Goal: Navigation & Orientation: Find specific page/section

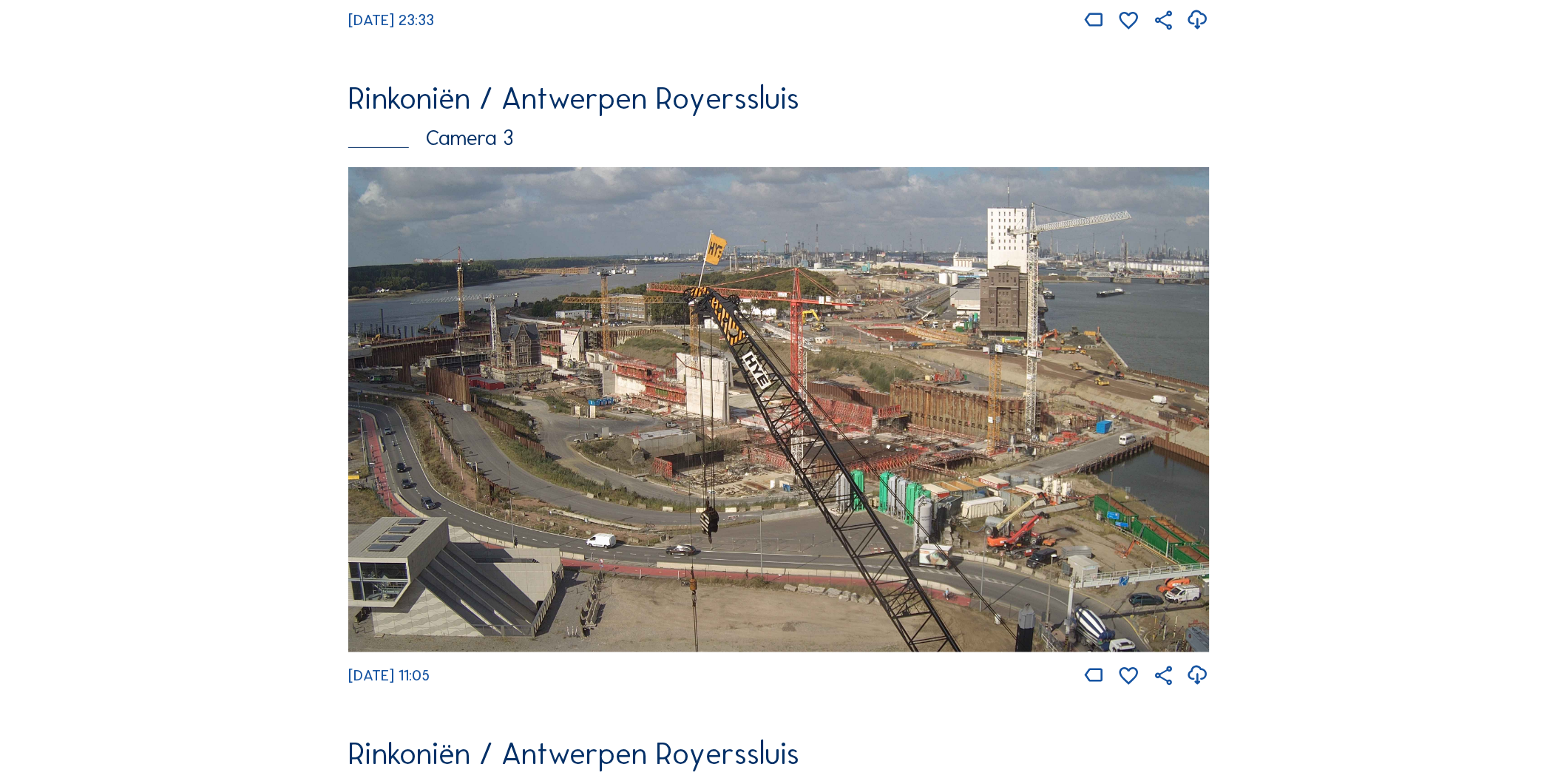
scroll to position [2060, 0]
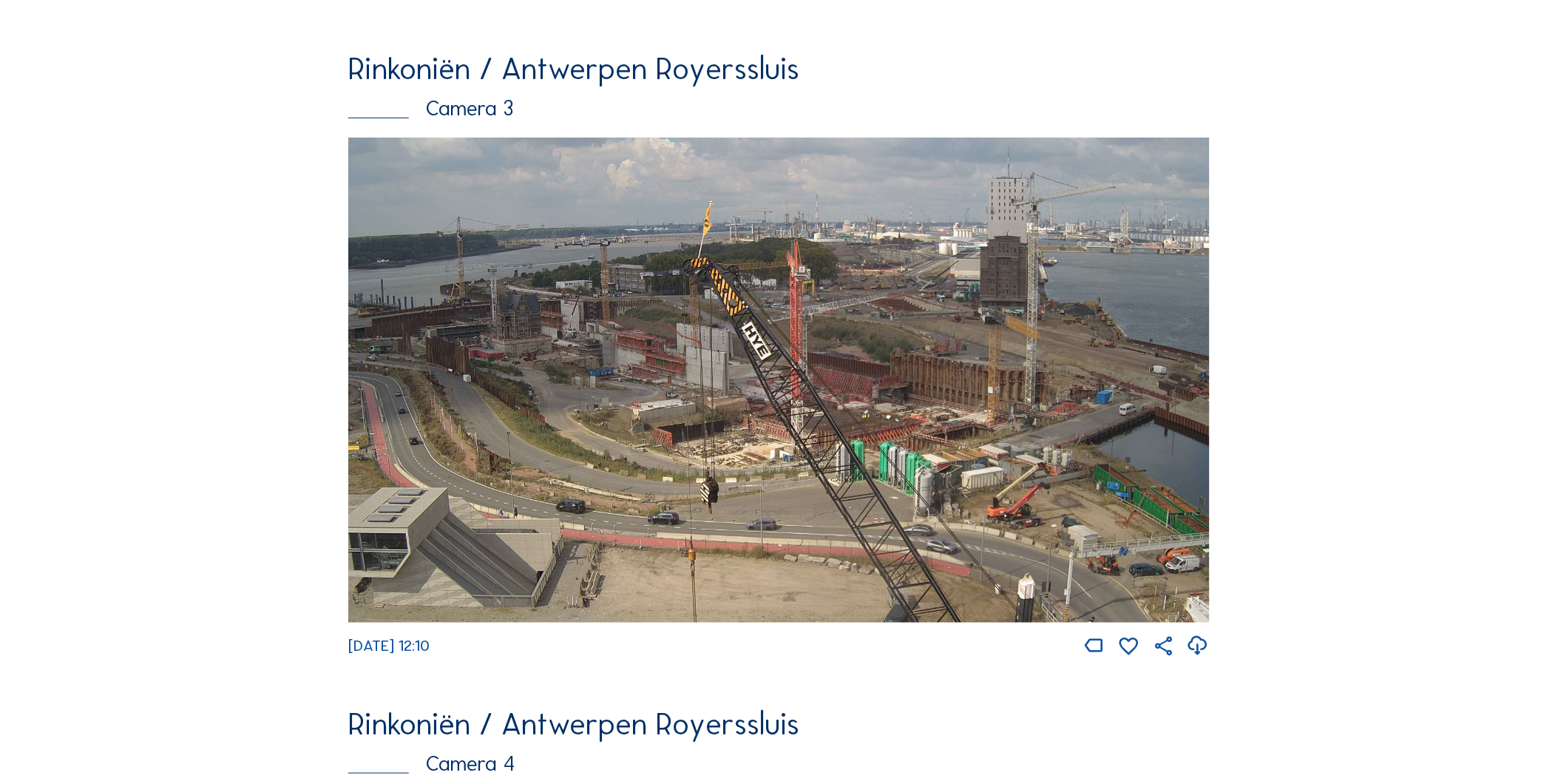
scroll to position [2142, 0]
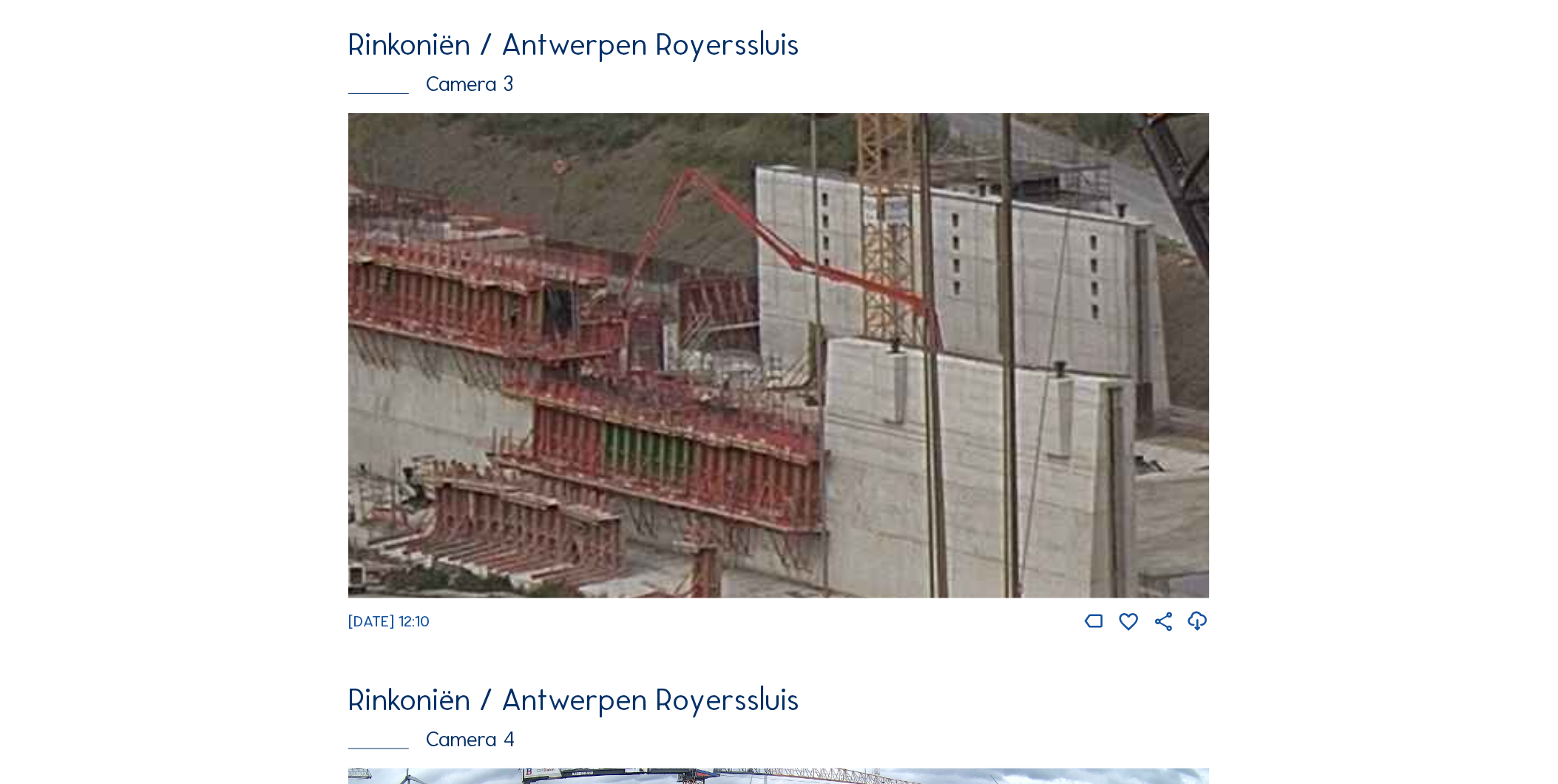
drag, startPoint x: 985, startPoint y: 379, endPoint x: 527, endPoint y: 300, distance: 464.8
click at [527, 300] on img at bounding box center [779, 355] width 861 height 484
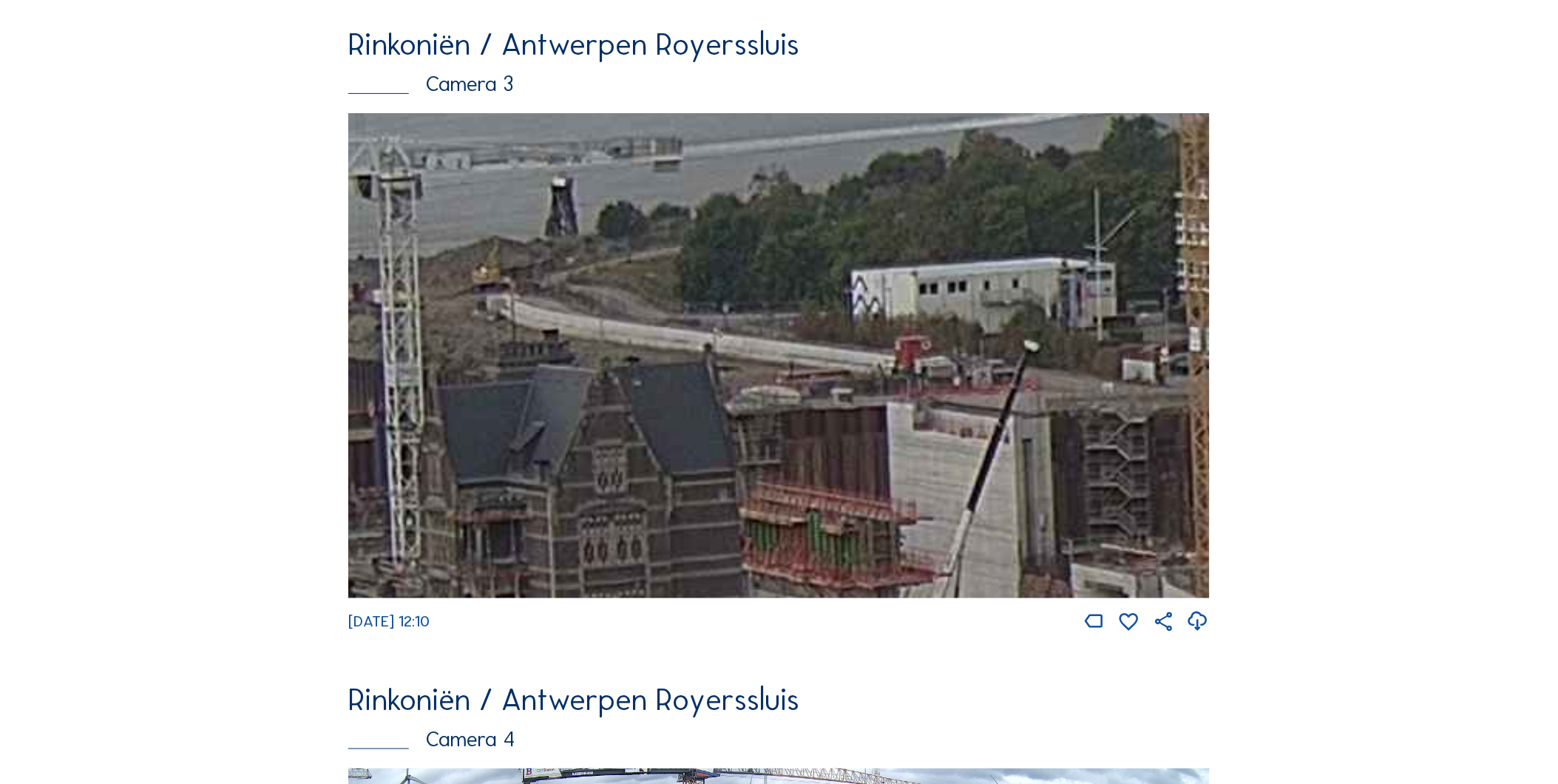
drag, startPoint x: 627, startPoint y: 413, endPoint x: 1674, endPoint y: 795, distance: 1114.5
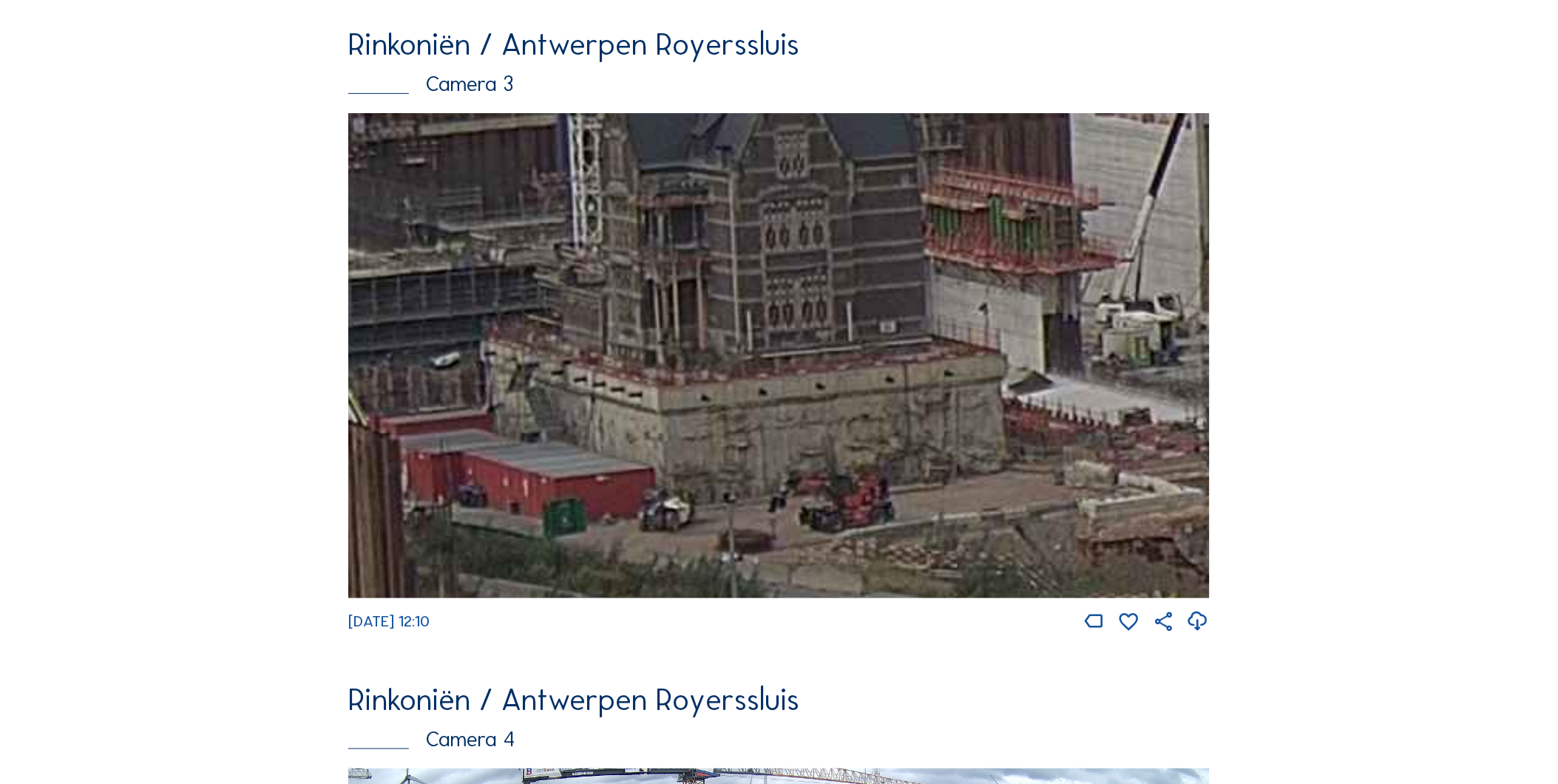
drag, startPoint x: 766, startPoint y: 562, endPoint x: 331, endPoint y: 208, distance: 560.8
click at [365, 213] on img at bounding box center [779, 355] width 861 height 484
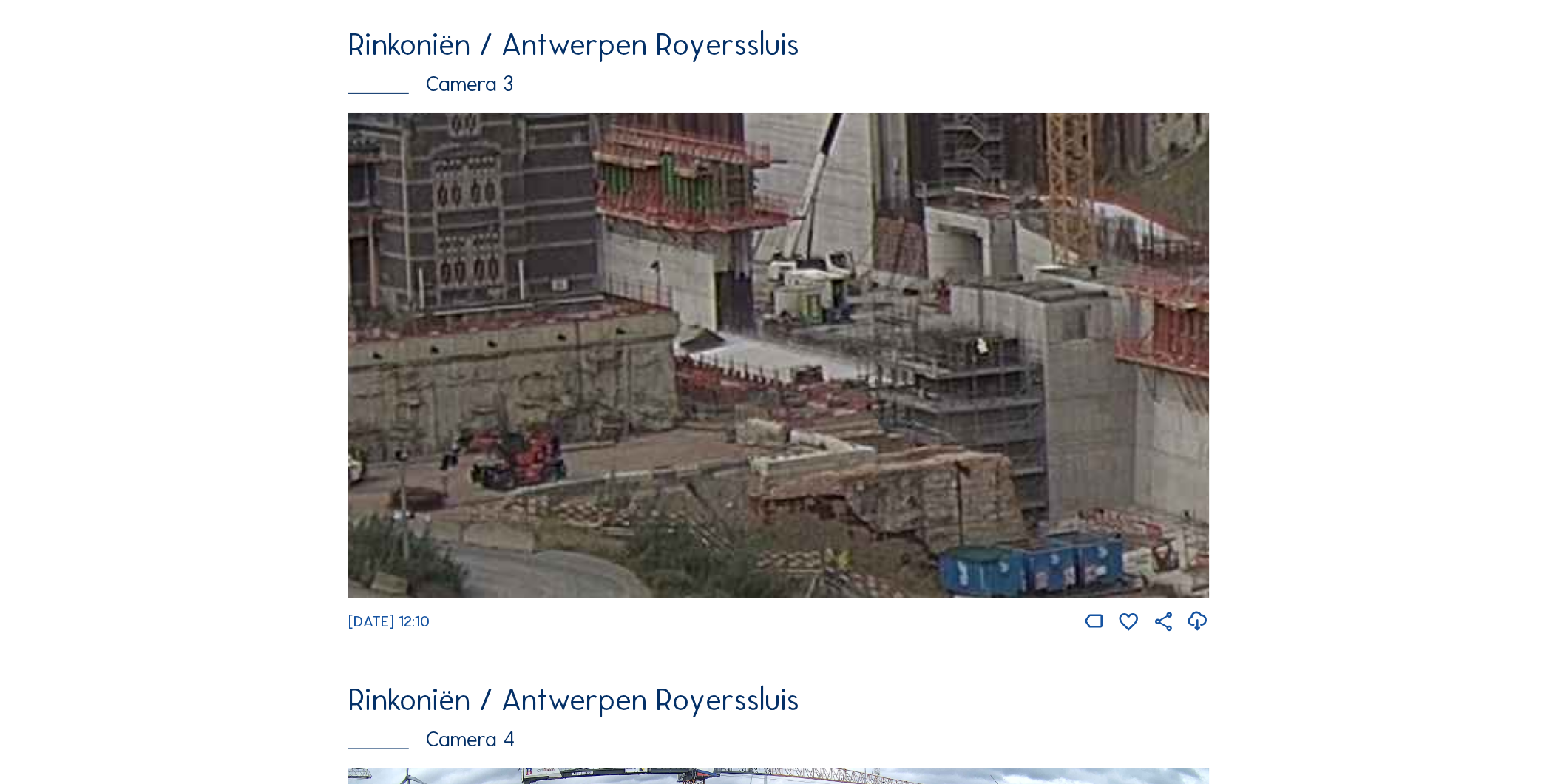
drag, startPoint x: 967, startPoint y: 390, endPoint x: 489, endPoint y: 257, distance: 496.2
click at [497, 260] on img at bounding box center [779, 355] width 861 height 484
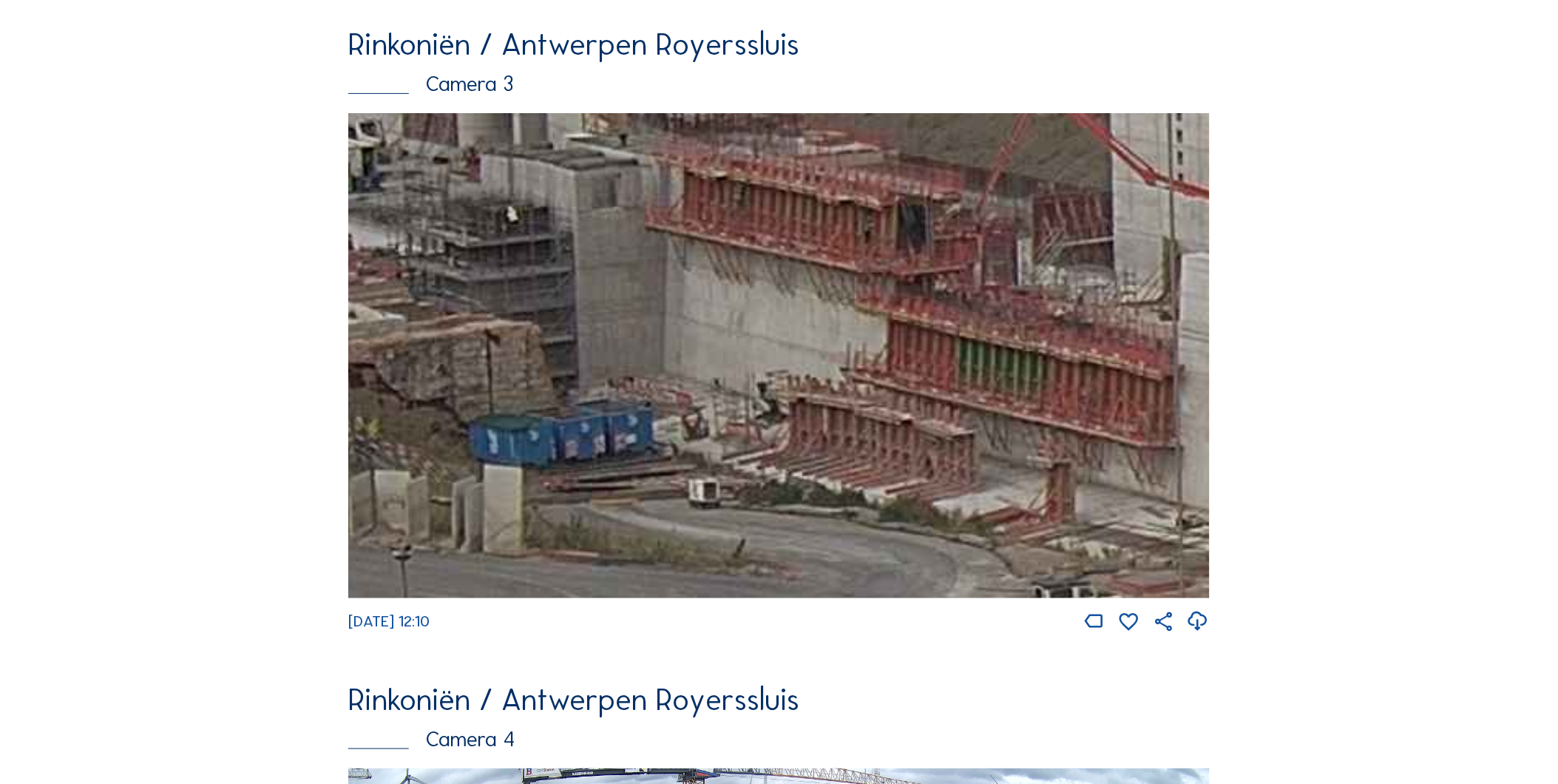
drag, startPoint x: 965, startPoint y: 356, endPoint x: 647, endPoint y: 291, distance: 324.6
click at [570, 277] on img at bounding box center [779, 355] width 861 height 484
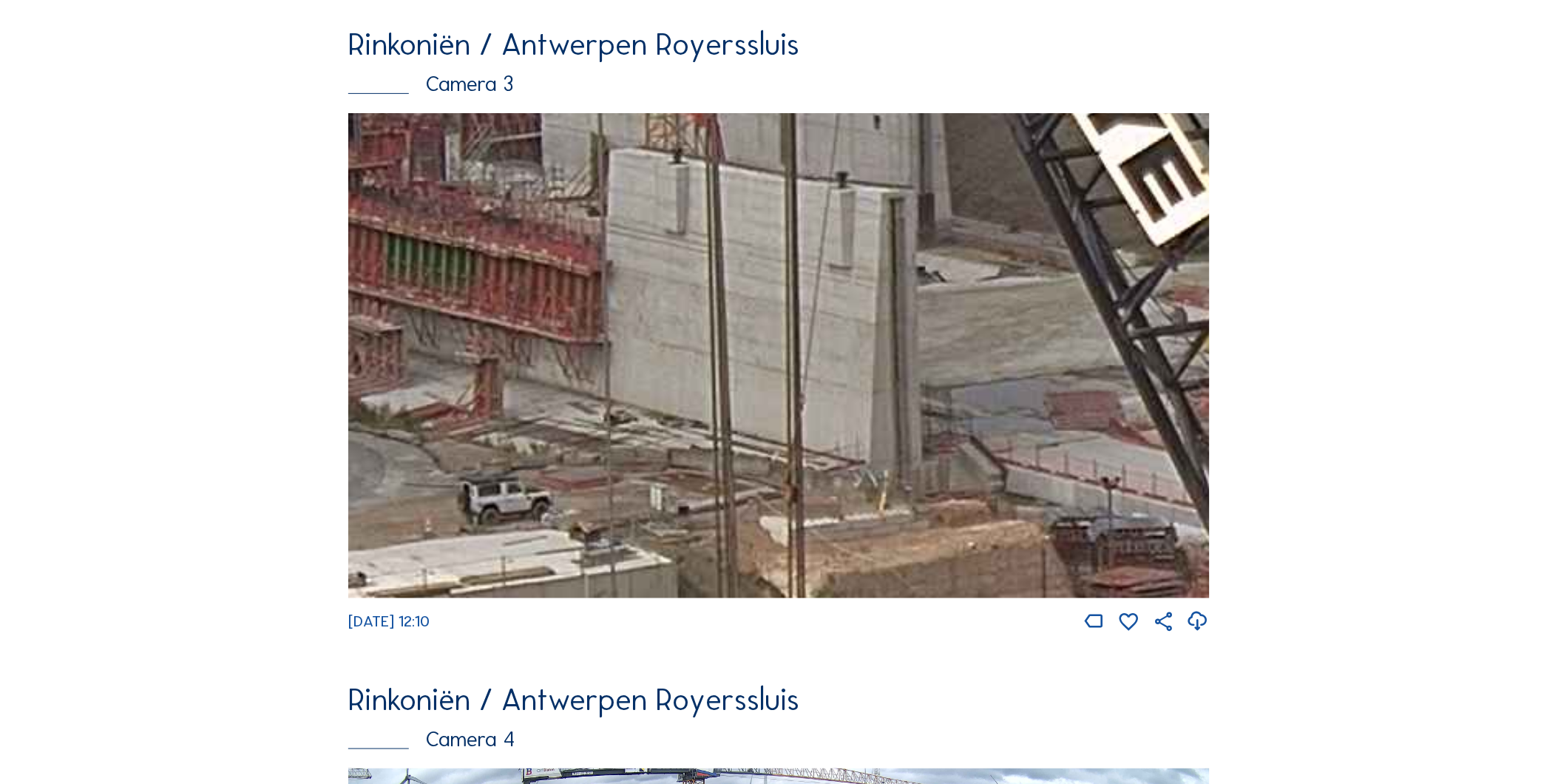
drag, startPoint x: 670, startPoint y: 300, endPoint x: 819, endPoint y: 322, distance: 150.6
click at [697, 304] on img at bounding box center [779, 355] width 861 height 484
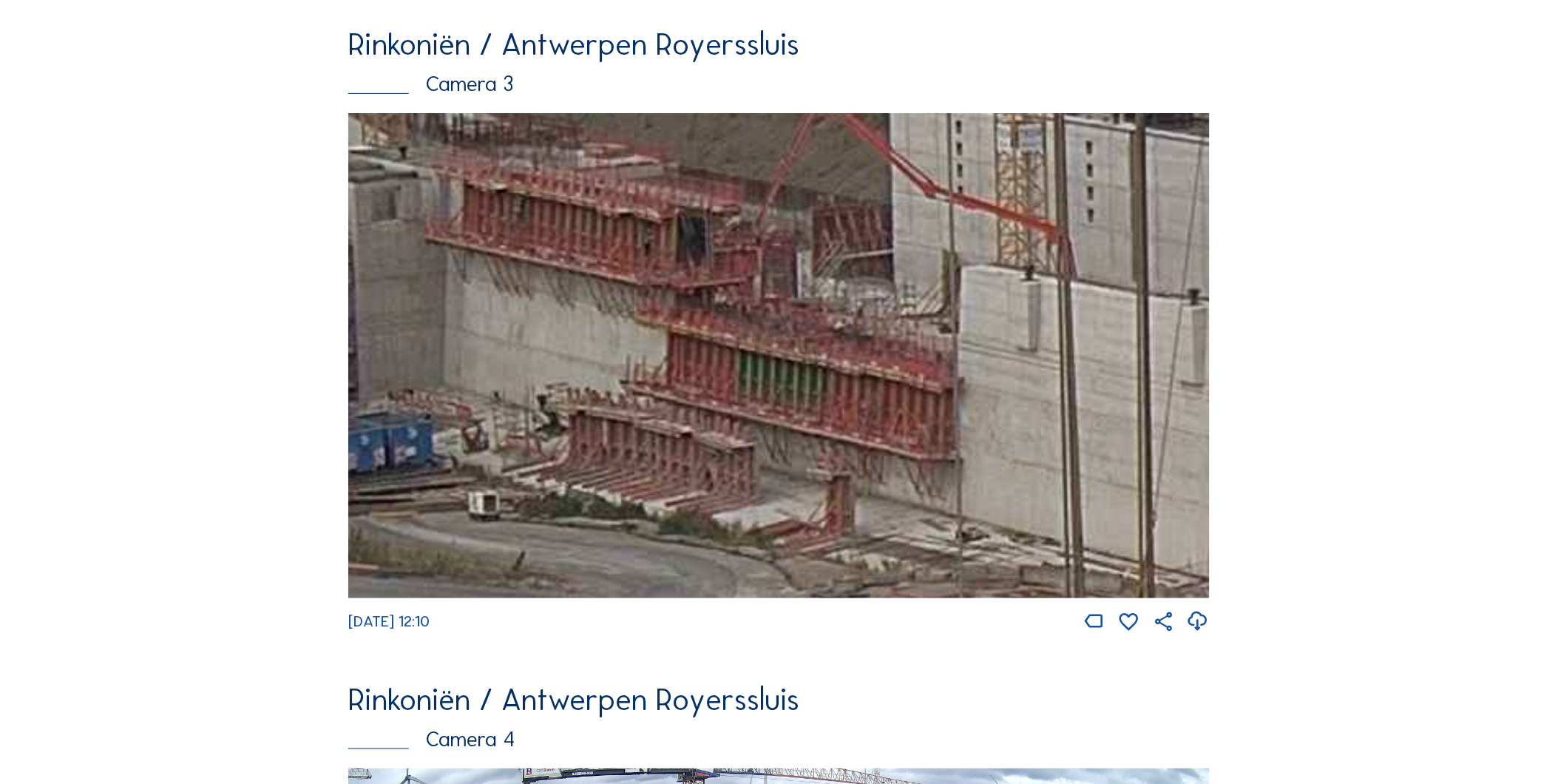
drag, startPoint x: 819, startPoint y: 322, endPoint x: 1144, endPoint y: 436, distance: 344.4
click at [1144, 436] on img at bounding box center [779, 355] width 861 height 484
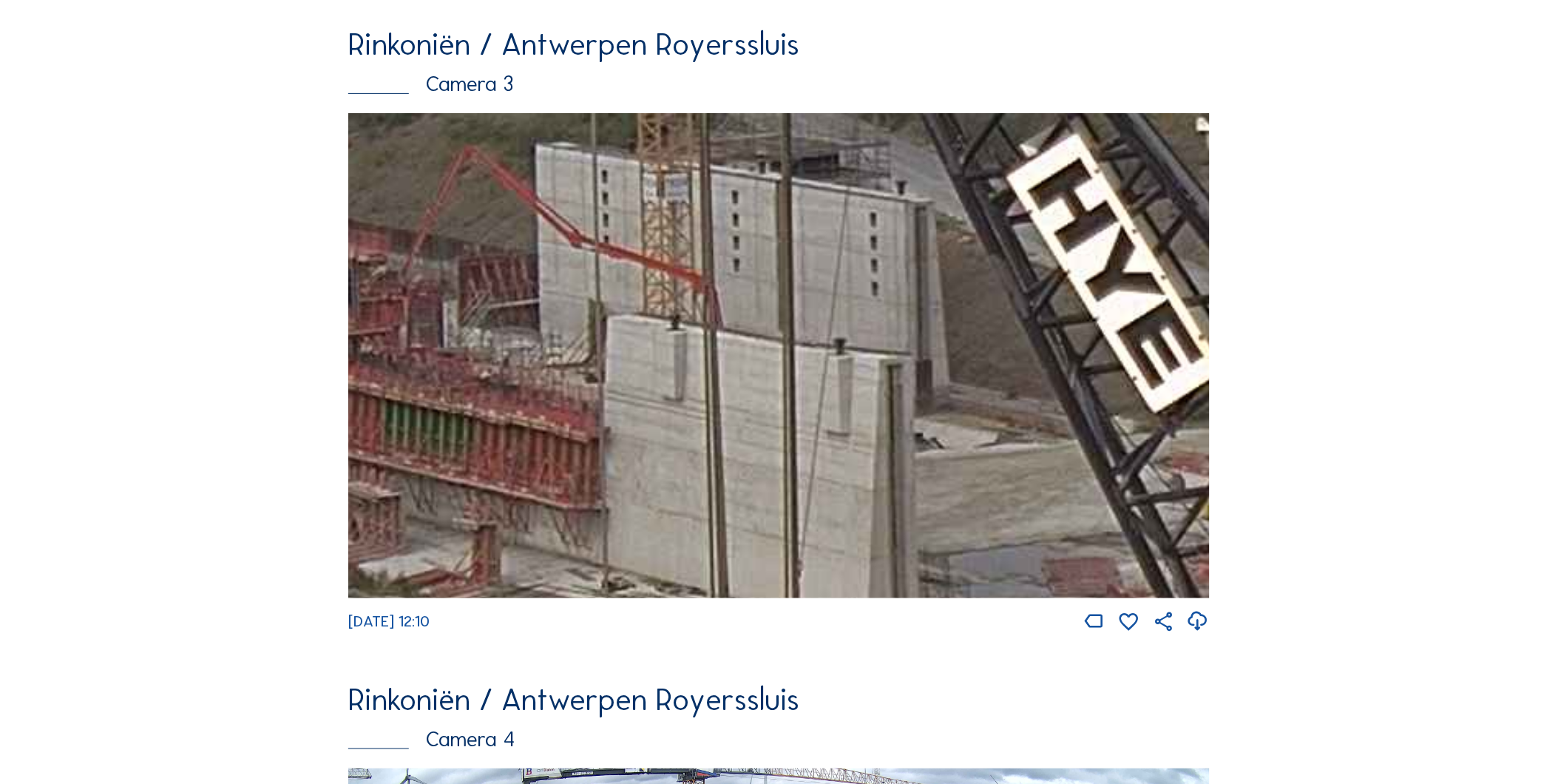
drag, startPoint x: 769, startPoint y: 319, endPoint x: 417, endPoint y: 369, distance: 355.5
click at [426, 366] on img at bounding box center [779, 355] width 861 height 484
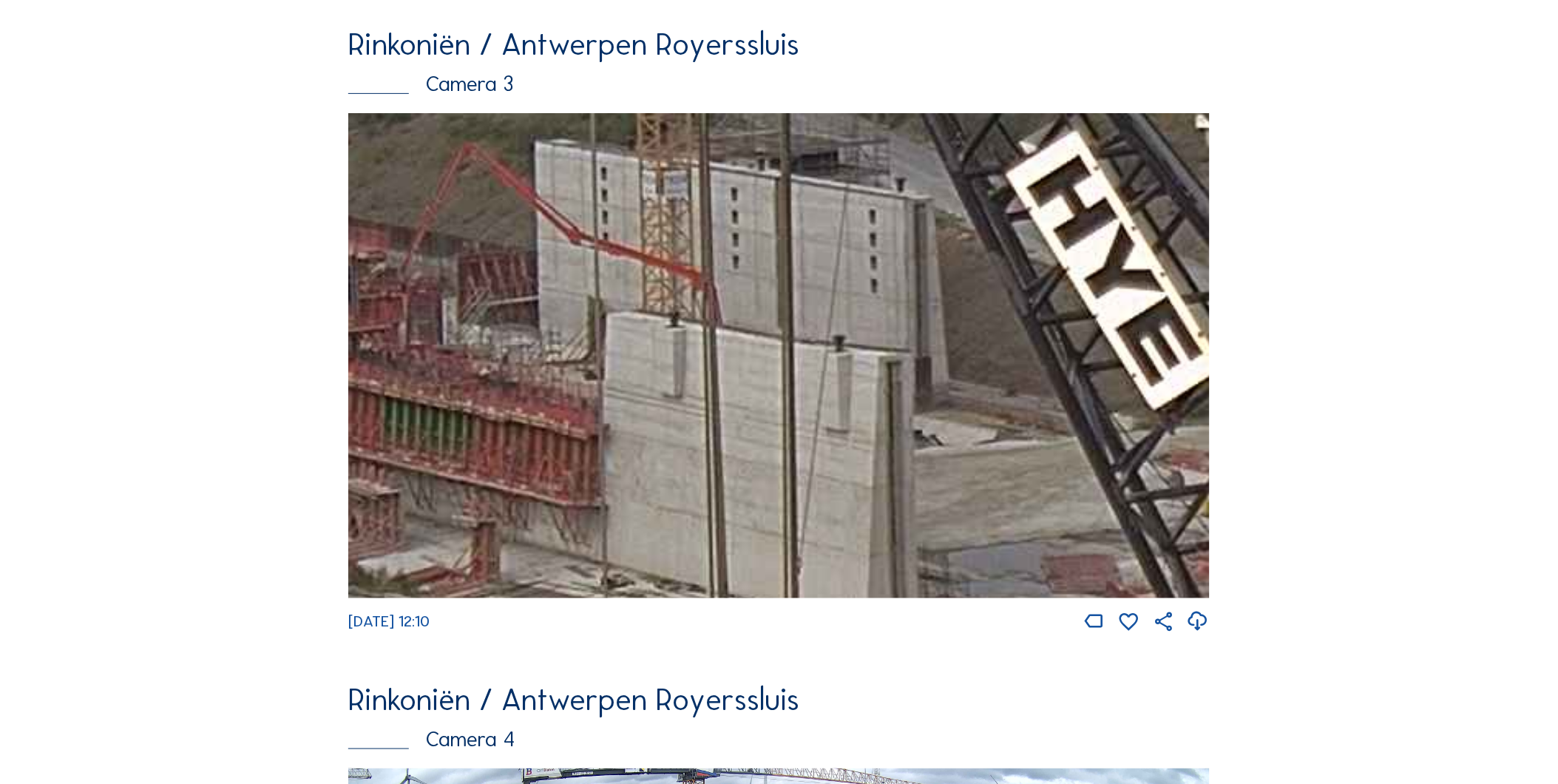
drag, startPoint x: 567, startPoint y: 462, endPoint x: 583, endPoint y: 416, distance: 48.7
click at [583, 416] on img at bounding box center [779, 355] width 861 height 484
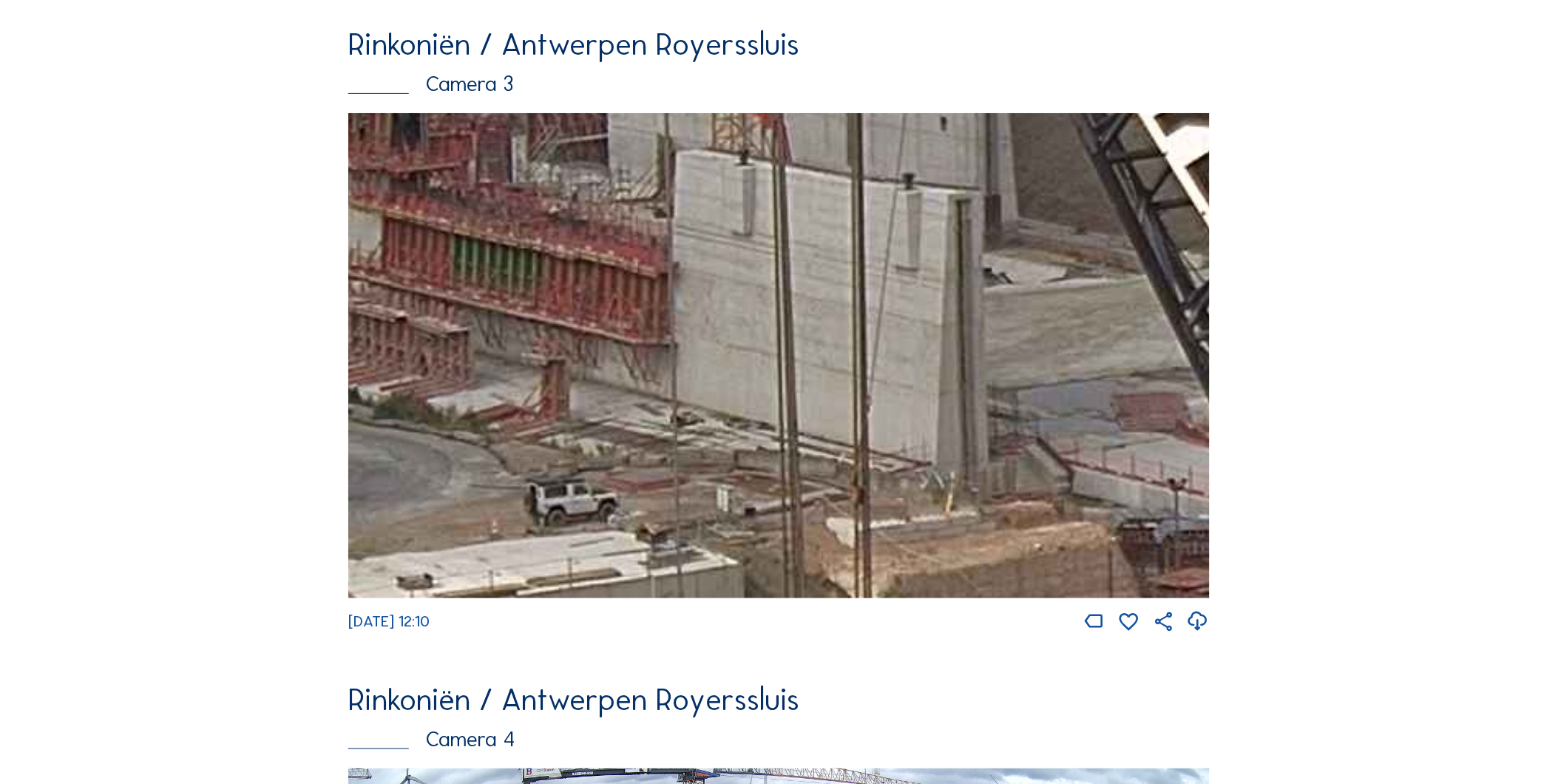
drag, startPoint x: 540, startPoint y: 474, endPoint x: 647, endPoint y: 333, distance: 177.0
click at [638, 338] on img at bounding box center [779, 355] width 861 height 484
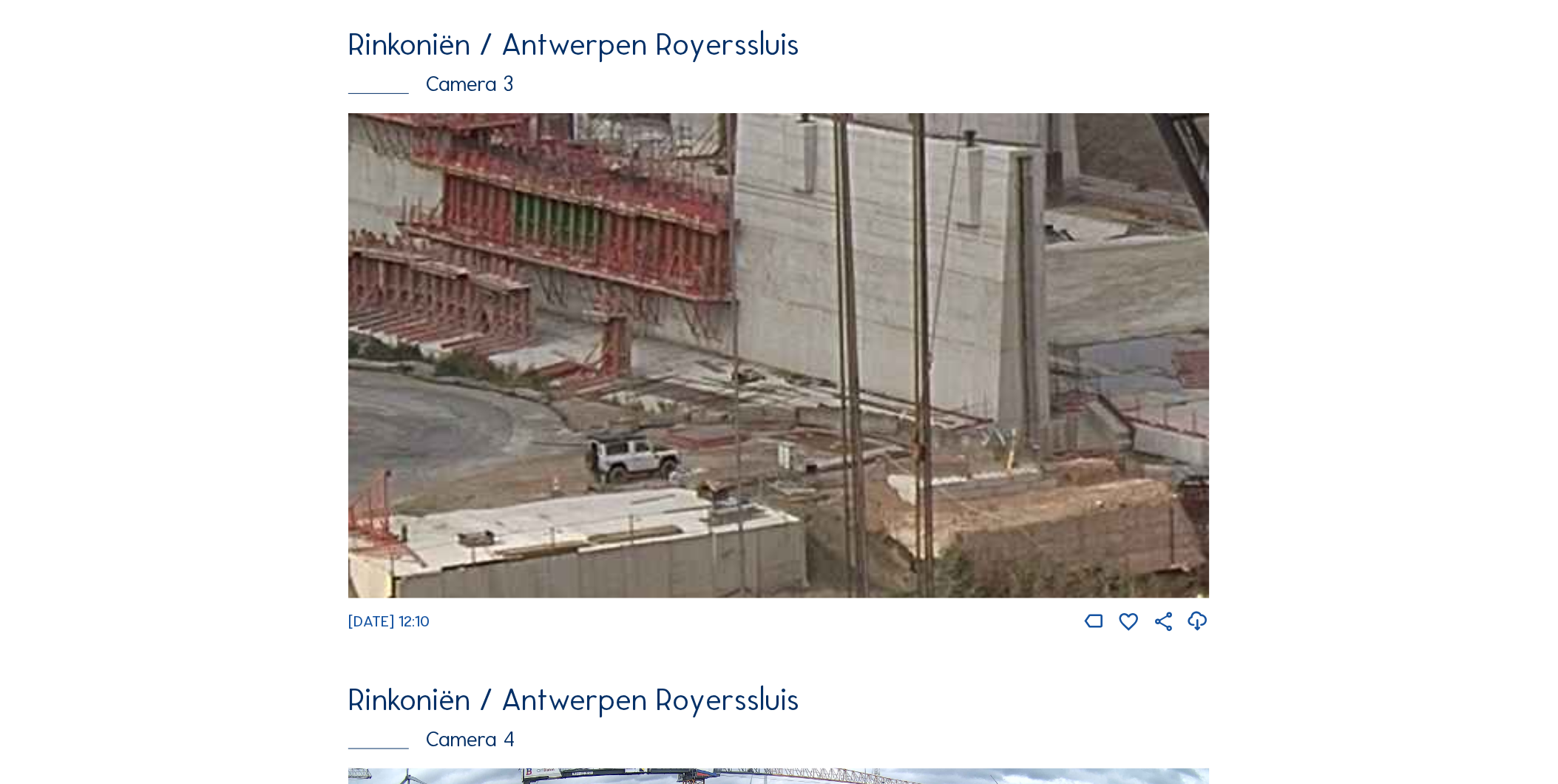
drag, startPoint x: 504, startPoint y: 433, endPoint x: 895, endPoint y: 430, distance: 391.0
click at [934, 389] on img at bounding box center [779, 355] width 861 height 484
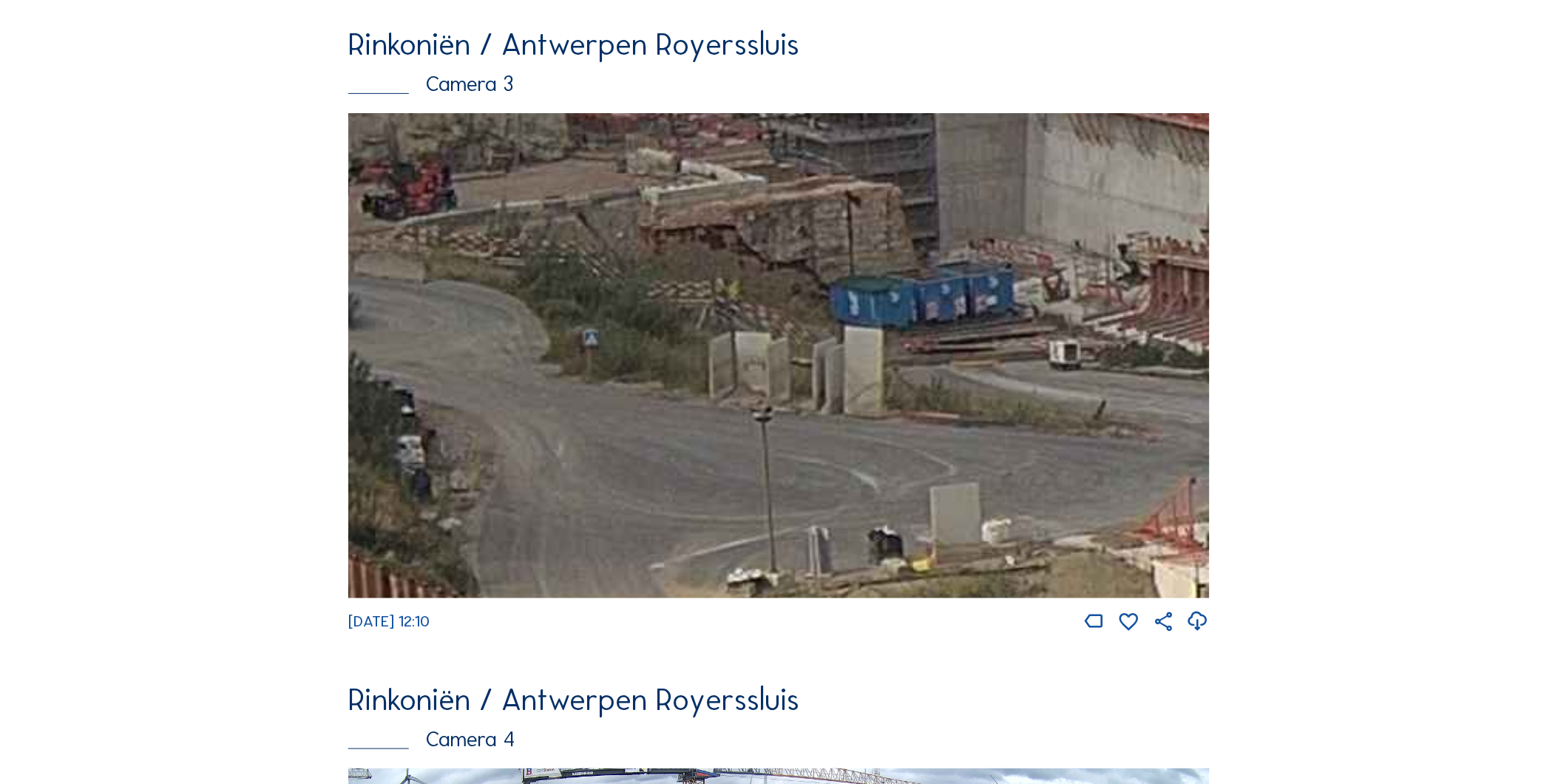
drag, startPoint x: 952, startPoint y: 472, endPoint x: 976, endPoint y: 495, distance: 33.2
click at [1157, 513] on img at bounding box center [779, 355] width 861 height 484
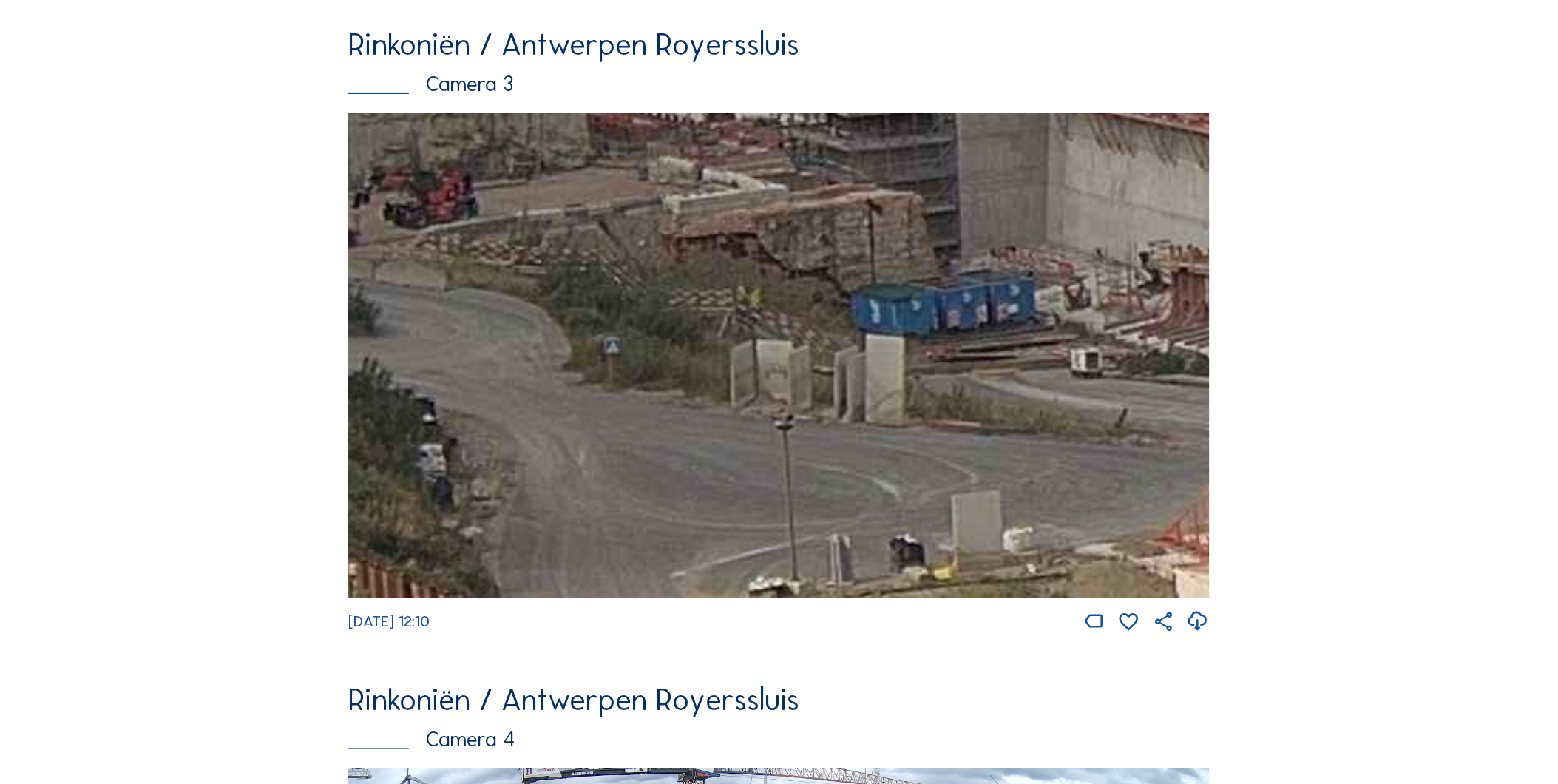
drag, startPoint x: 730, startPoint y: 476, endPoint x: 1198, endPoint y: 710, distance: 523.2
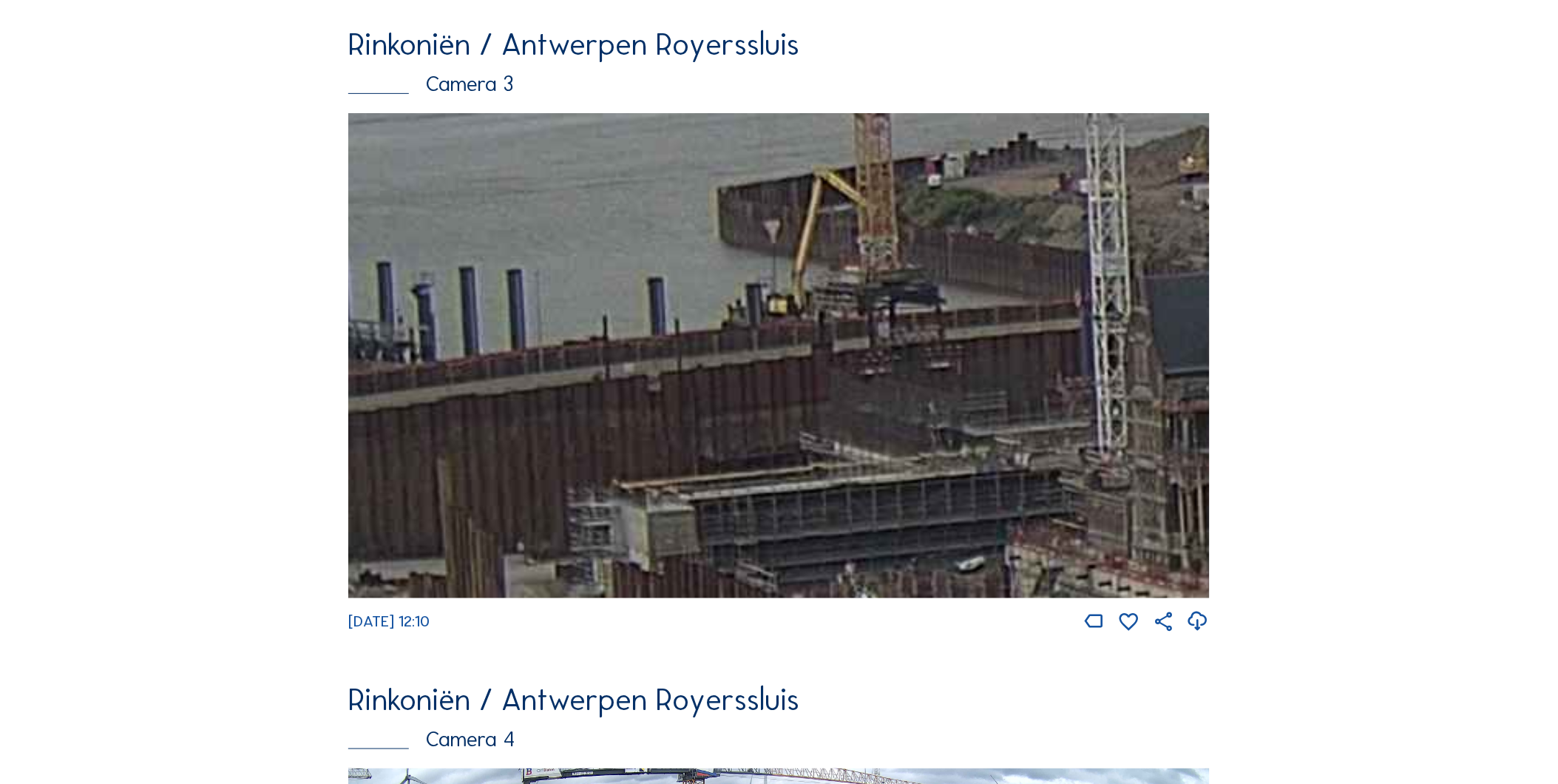
drag, startPoint x: 1119, startPoint y: 825, endPoint x: 1272, endPoint y: 825, distance: 153.0
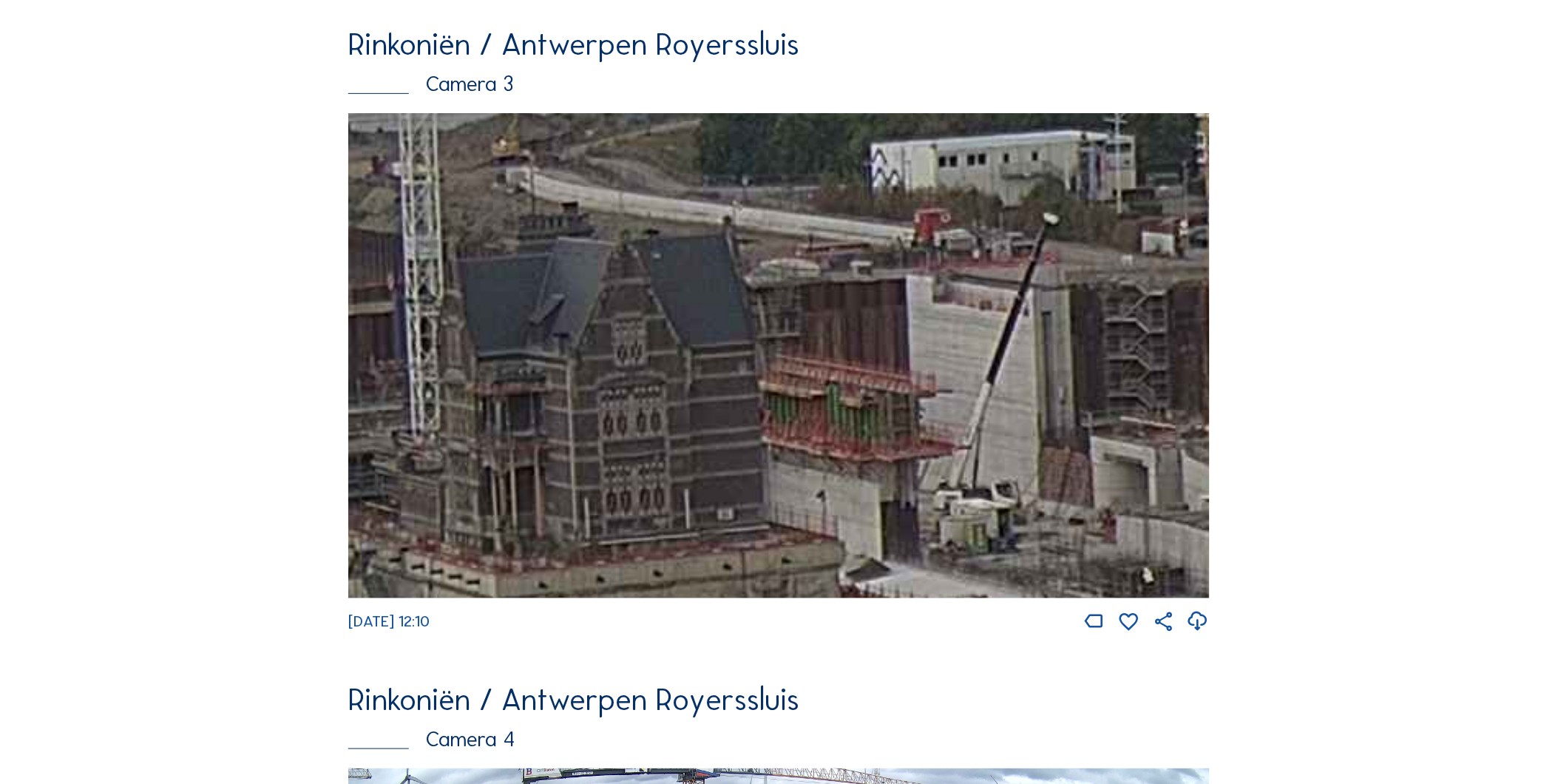
drag, startPoint x: 897, startPoint y: 438, endPoint x: 373, endPoint y: 421, distance: 524.3
click at [373, 421] on img at bounding box center [779, 355] width 861 height 484
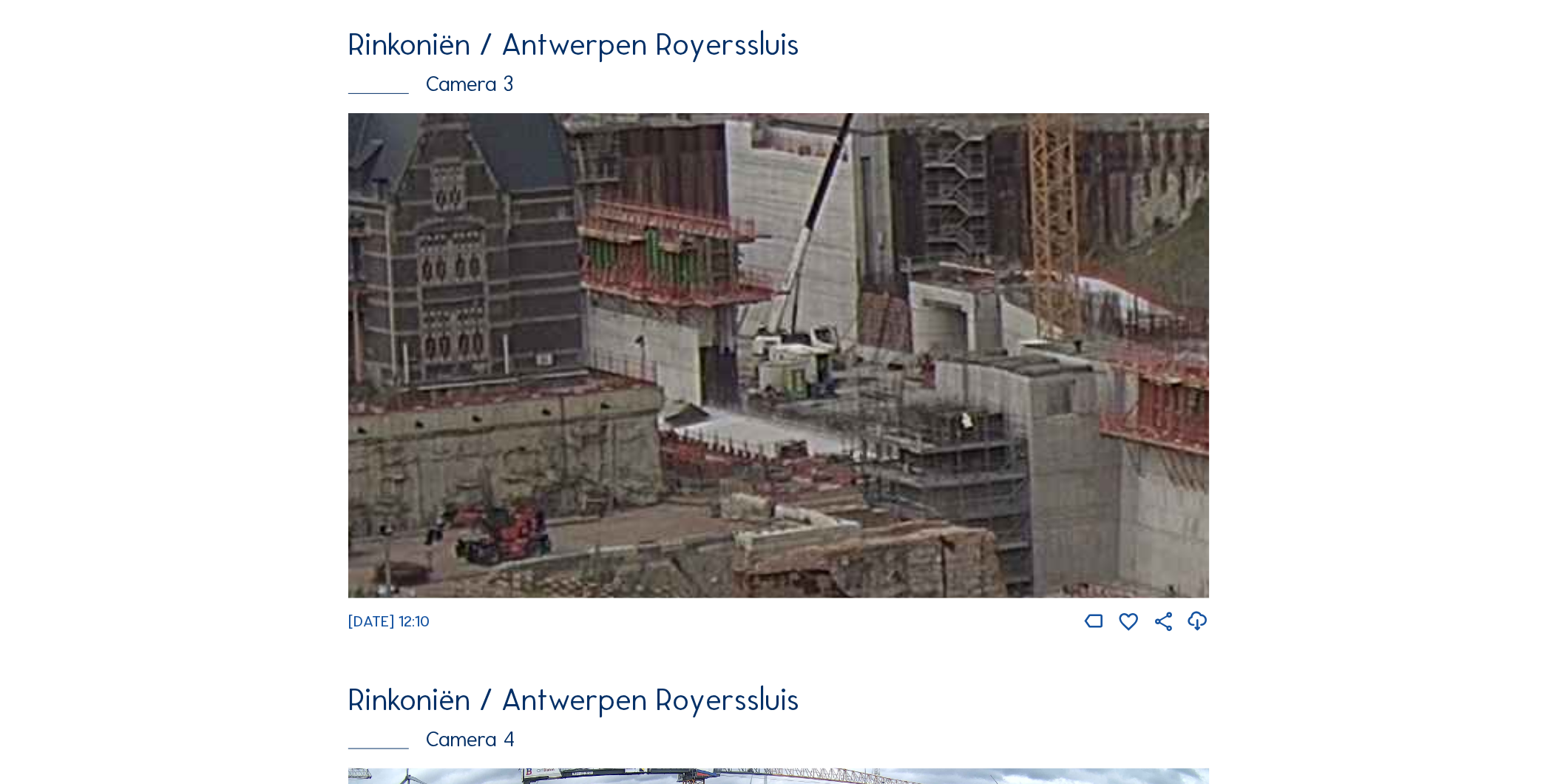
drag, startPoint x: 930, startPoint y: 483, endPoint x: 749, endPoint y: 329, distance: 237.6
click at [749, 329] on img at bounding box center [779, 355] width 861 height 484
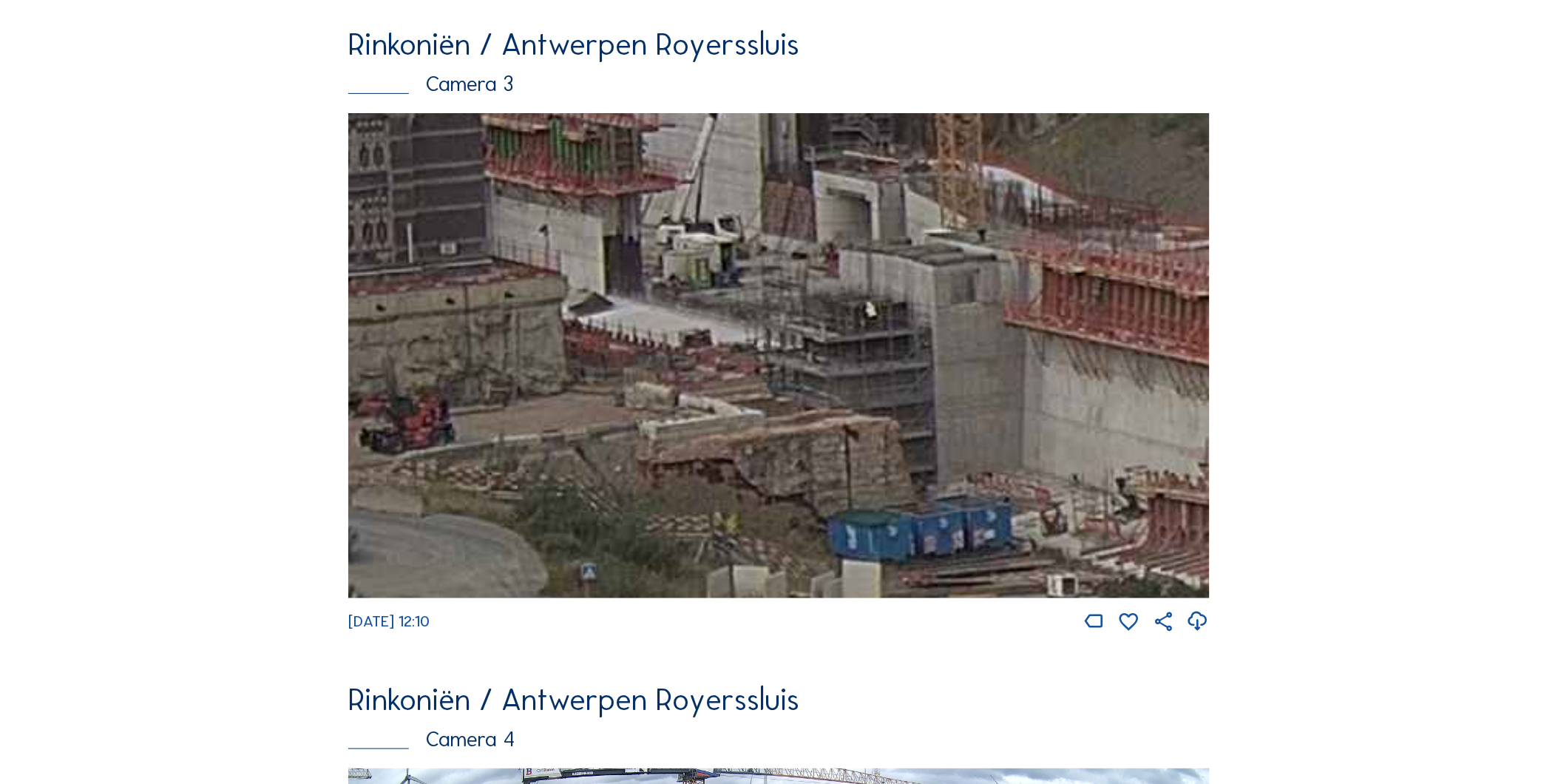
drag, startPoint x: 996, startPoint y: 423, endPoint x: 888, endPoint y: 255, distance: 199.7
click at [888, 255] on img at bounding box center [779, 355] width 861 height 484
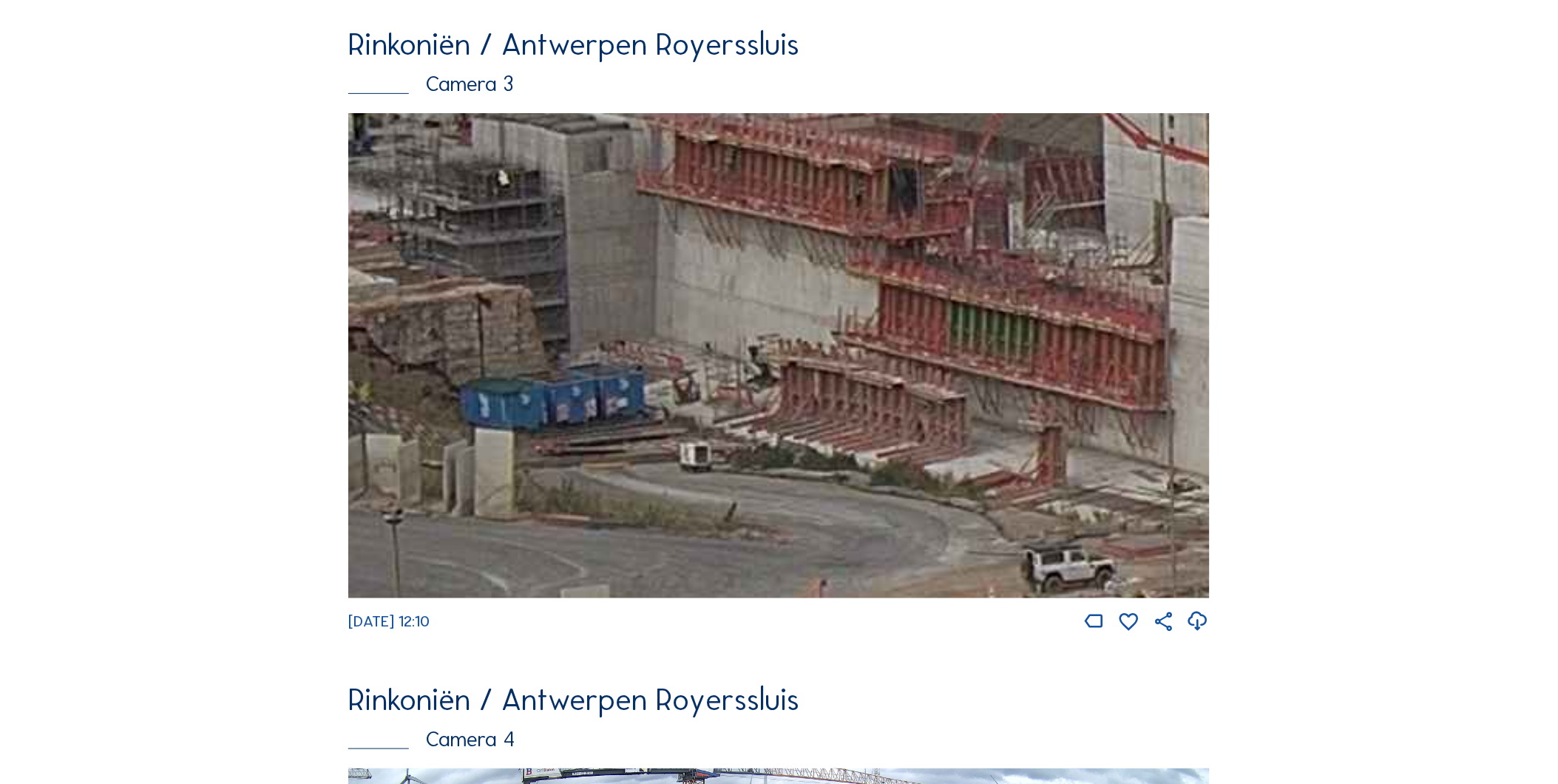
drag, startPoint x: 838, startPoint y: 413, endPoint x: 482, endPoint y: 338, distance: 363.8
click at [482, 338] on img at bounding box center [779, 355] width 861 height 484
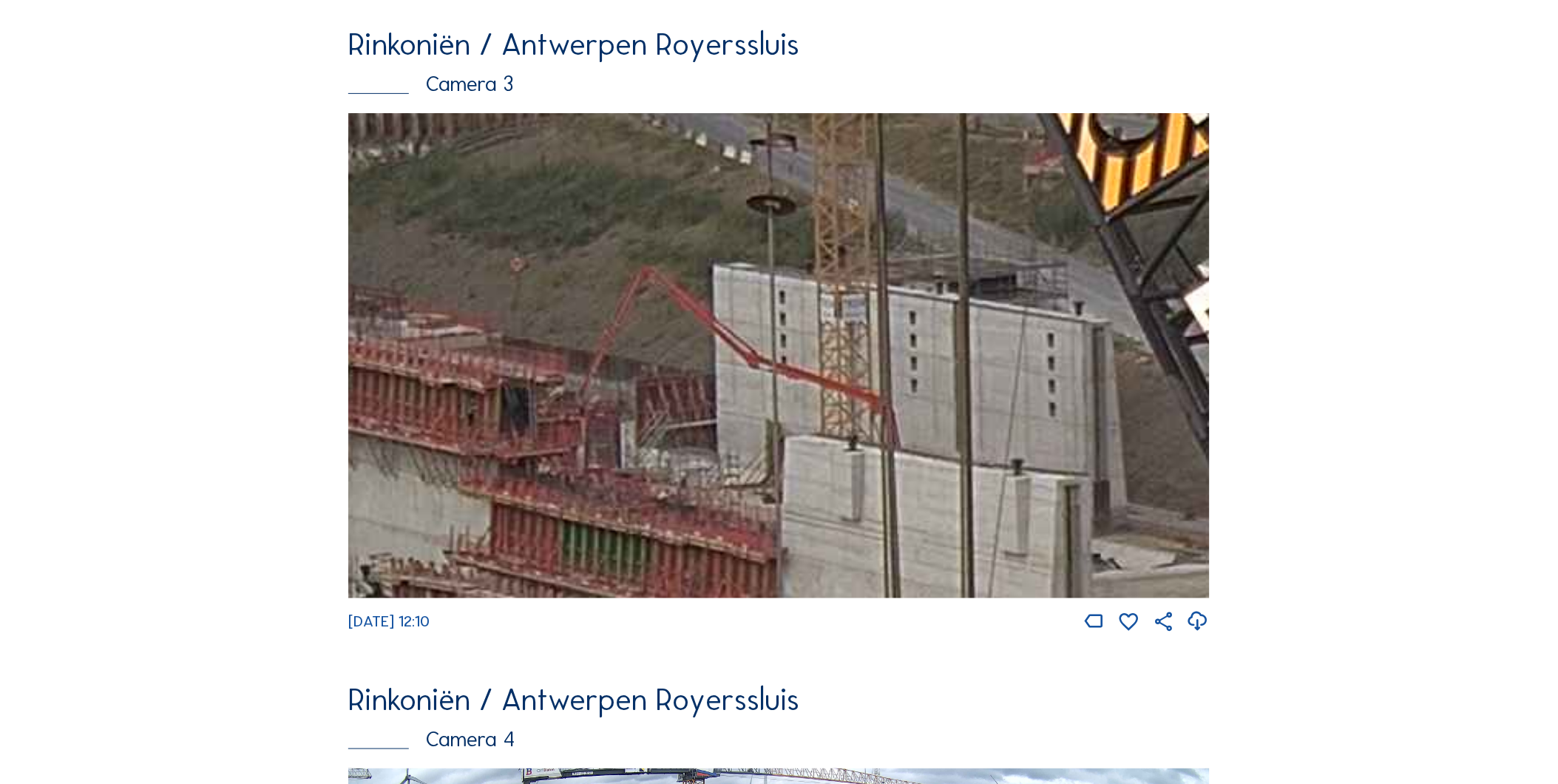
drag, startPoint x: 1052, startPoint y: 453, endPoint x: 667, endPoint y: 652, distance: 433.4
click at [667, 633] on div "[DATE] 12:10" at bounding box center [779, 373] width 861 height 520
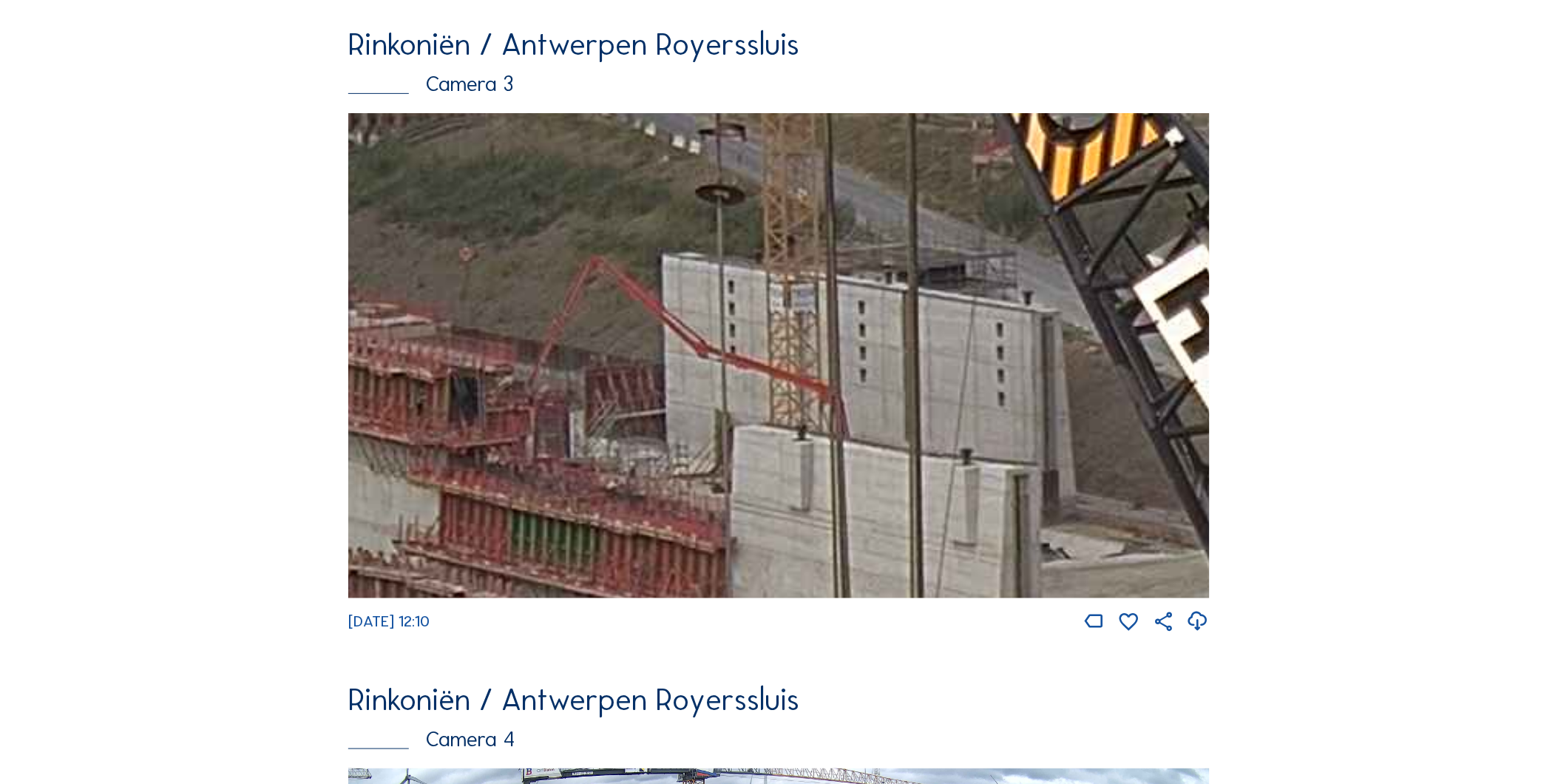
drag, startPoint x: 834, startPoint y: 563, endPoint x: 774, endPoint y: 403, distance: 170.9
click at [774, 403] on img at bounding box center [779, 355] width 861 height 484
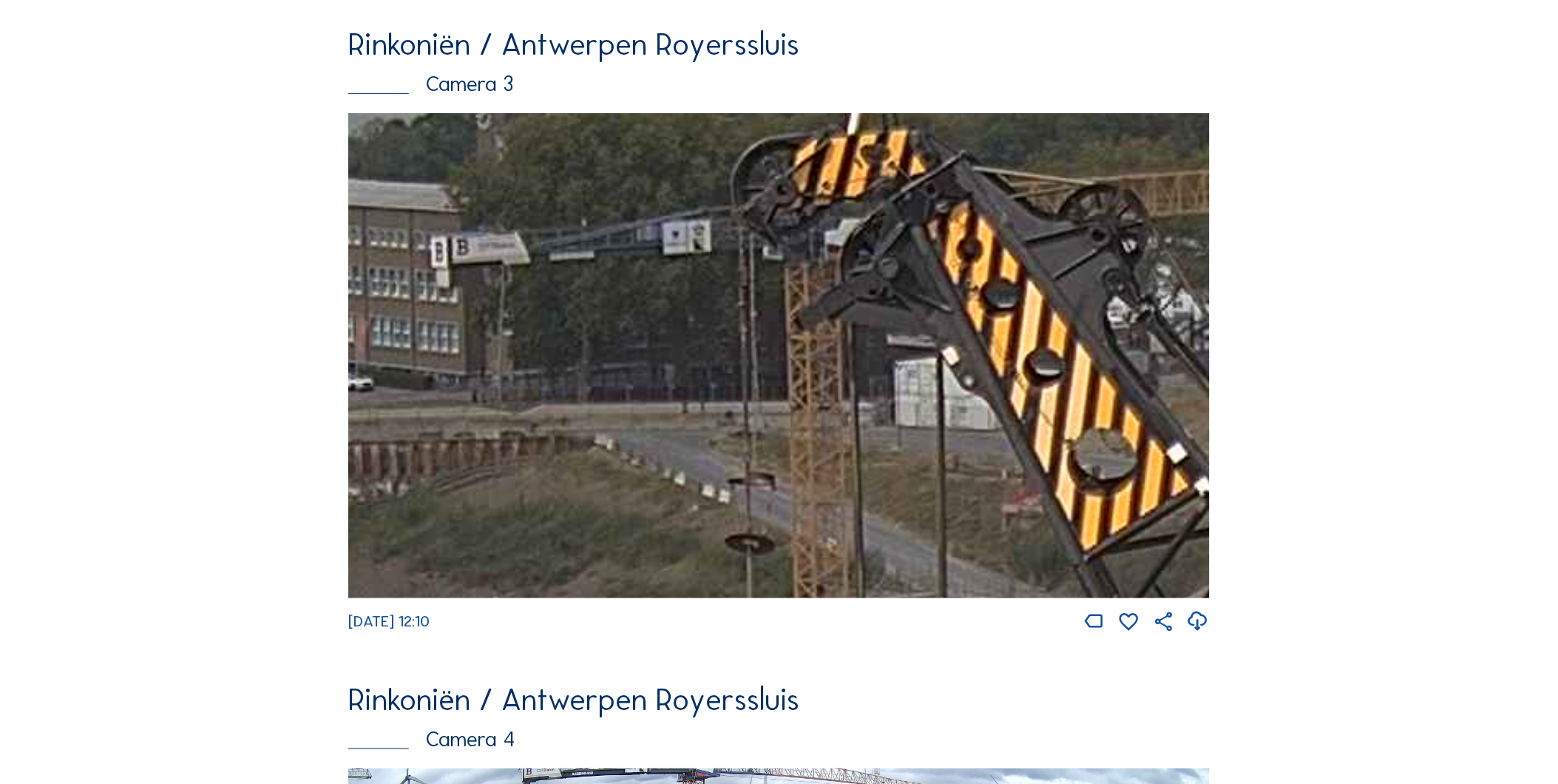
drag, startPoint x: 802, startPoint y: 508, endPoint x: 828, endPoint y: 810, distance: 303.1
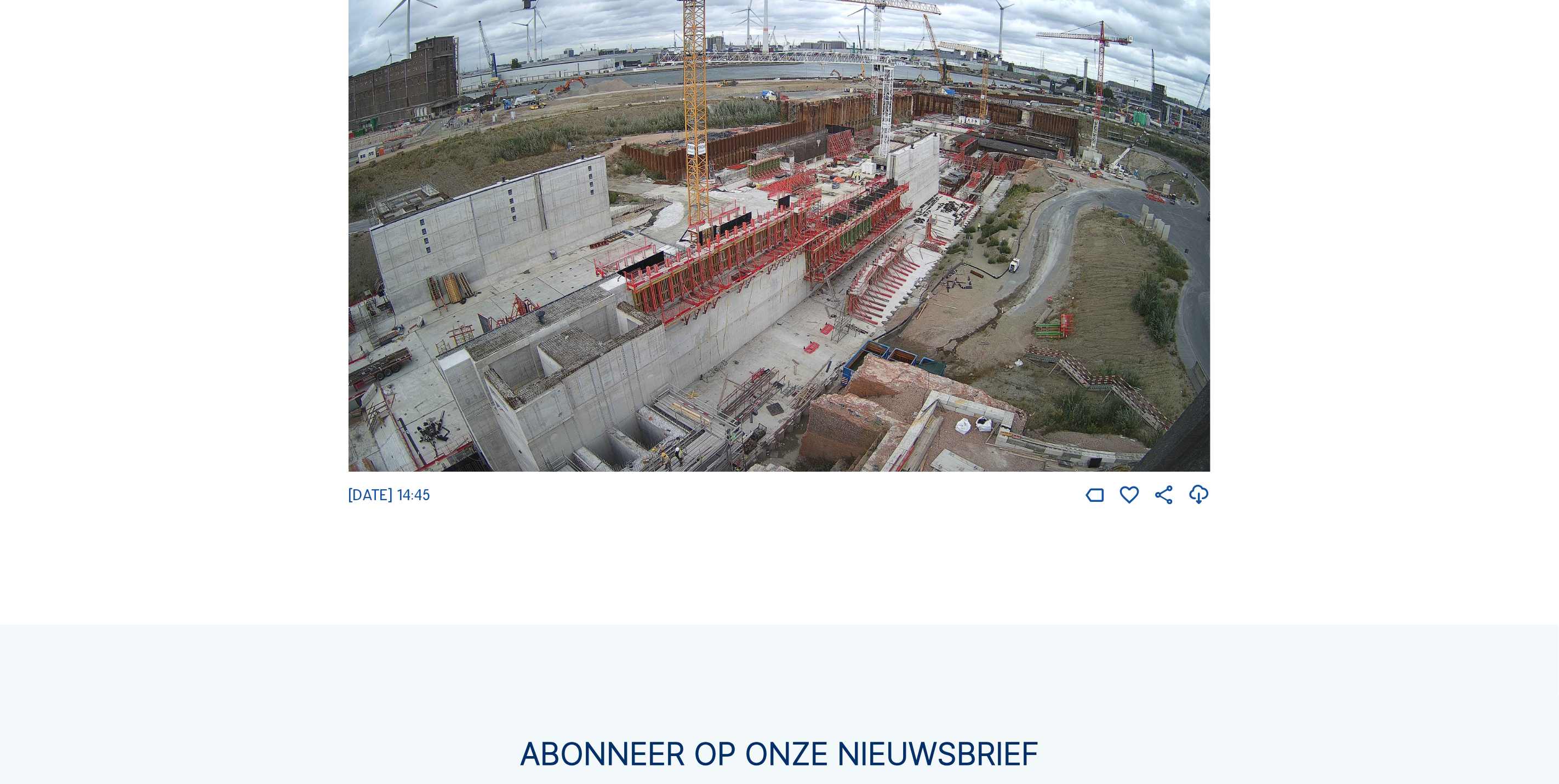
scroll to position [2903, 0]
